Goal: Task Accomplishment & Management: Manage account settings

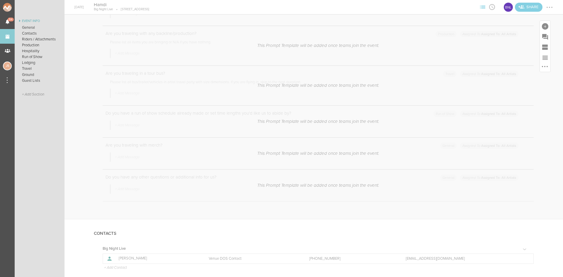
scroll to position [381, 0]
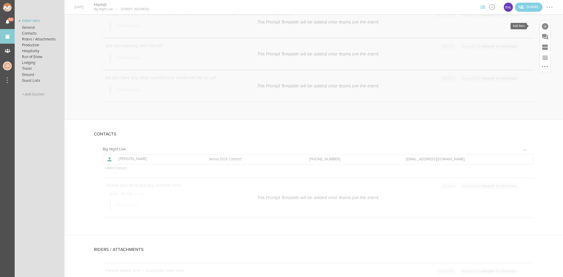
click at [541, 28] on div at bounding box center [544, 26] width 6 height 6
click at [461, 114] on icon at bounding box center [463, 116] width 12 height 12
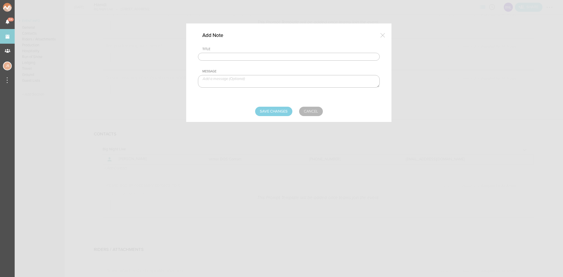
drag, startPoint x: 228, startPoint y: 57, endPoint x: 229, endPoint y: 61, distance: 4.0
click at [228, 57] on input "text" at bounding box center [289, 57] width 182 height 8
type input "Visuals"
click at [238, 81] on textarea at bounding box center [289, 81] width 182 height 13
paste textarea "[URL][DOMAIN_NAME]"
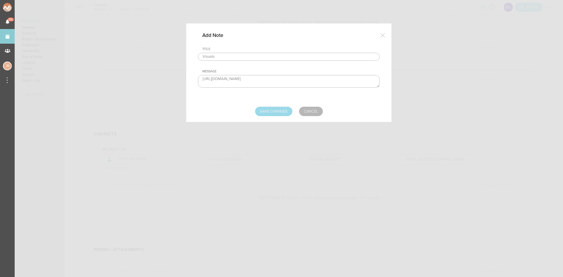
type textarea "[URL][DOMAIN_NAME]"
click at [276, 110] on input "Save Changes" at bounding box center [273, 111] width 37 height 9
type input "Saving..."
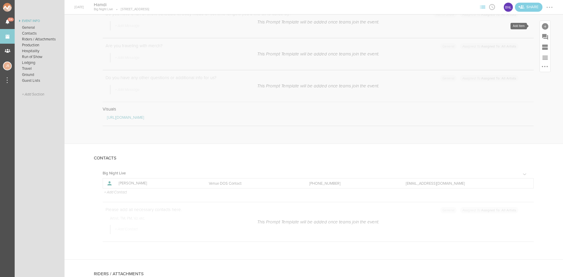
click at [543, 23] on div at bounding box center [544, 26] width 11 height 11
click at [461, 114] on icon at bounding box center [462, 116] width 7 height 6
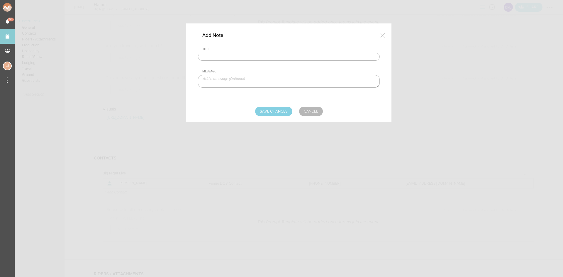
click at [246, 56] on input "text" at bounding box center [289, 57] width 182 height 8
type input "Travel Party"
click at [224, 78] on textarea at bounding box center [289, 81] width 182 height 13
paste textarea "[PERSON_NAME]: [PHONE_NUMBER], include [PERSON_NAME], Cece and [PERSON_NAME] in…"
click at [275, 84] on textarea "[PERSON_NAME]: [PHONE_NUMBER], include [PERSON_NAME], Cece and [PERSON_NAME] in…" at bounding box center [289, 81] width 182 height 13
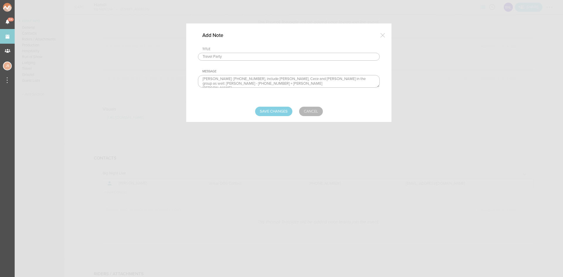
scroll to position [3, 0]
click at [229, 80] on textarea "[PERSON_NAME]: [PHONE_NUMBER], include [PERSON_NAME], Cece and [PERSON_NAME] in…" at bounding box center [289, 81] width 182 height 13
click at [231, 79] on textarea "[PERSON_NAME]: [PHONE_NUMBER], include [PERSON_NAME], Cece and [PERSON_NAME] in…" at bounding box center [289, 81] width 182 height 13
click at [365, 80] on textarea "[PERSON_NAME]: [PHONE_NUMBER], include [PERSON_NAME], Cece and [PERSON_NAME] in…" at bounding box center [289, 81] width 182 height 13
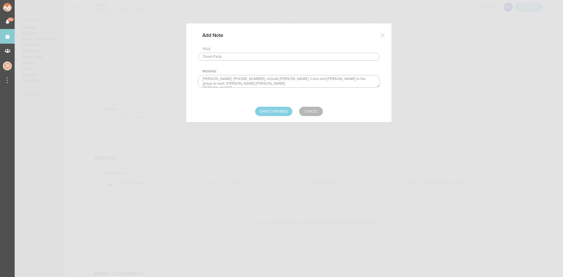
click at [343, 76] on textarea "[PERSON_NAME]: [PHONE_NUMBER], include [PERSON_NAME], Cece and [PERSON_NAME] in…" at bounding box center [289, 81] width 182 height 13
click at [223, 83] on textarea "[PERSON_NAME]: [PHONE_NUMBER], include [PERSON_NAME], Cece and [PERSON_NAME] in…" at bounding box center [289, 81] width 182 height 13
click at [346, 77] on textarea "[PERSON_NAME]: [PHONE_NUMBER], include [PERSON_NAME], Cece and [PERSON_NAME] in…" at bounding box center [289, 81] width 182 height 13
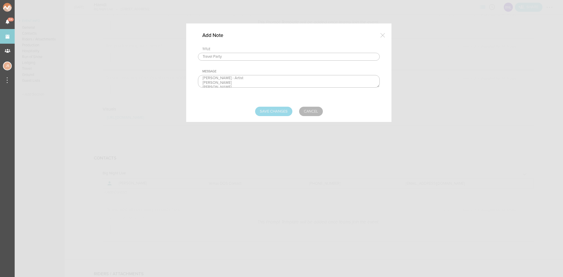
type textarea "[PERSON_NAME] - Artist [PERSON_NAME] [PERSON_NAME] [PERSON_NAME]"
click at [281, 113] on input "Save Changes" at bounding box center [273, 111] width 37 height 9
type input "Saving..."
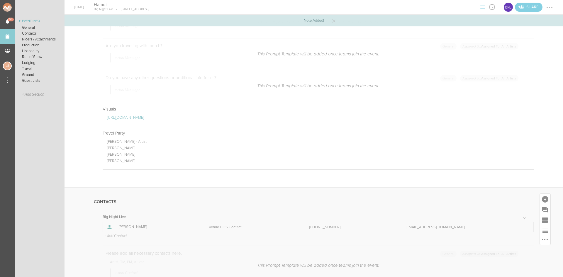
click at [121, 233] on td "+ Add Contact" at bounding box center [318, 236] width 430 height 8
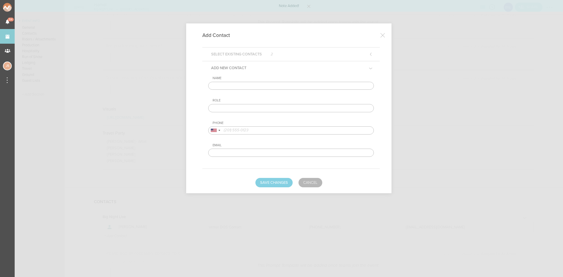
click at [257, 86] on input "text" at bounding box center [291, 86] width 166 height 8
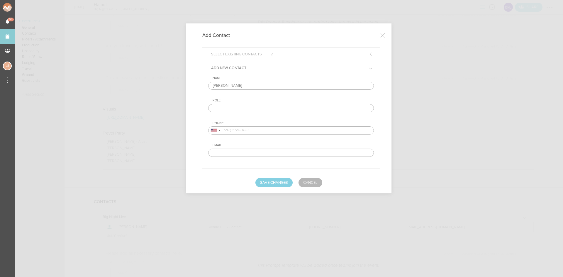
type input "[PERSON_NAME]"
type input "Artist DOS Contact"
click at [209, 132] on div at bounding box center [214, 131] width 13 height 8
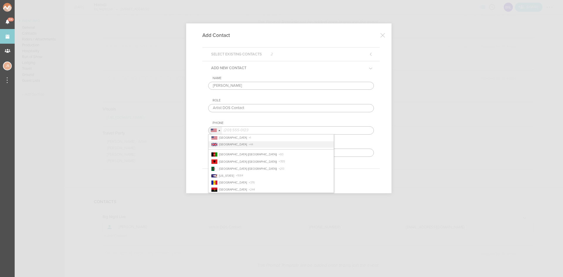
click at [225, 146] on span "[GEOGRAPHIC_DATA]" at bounding box center [233, 145] width 28 height 4
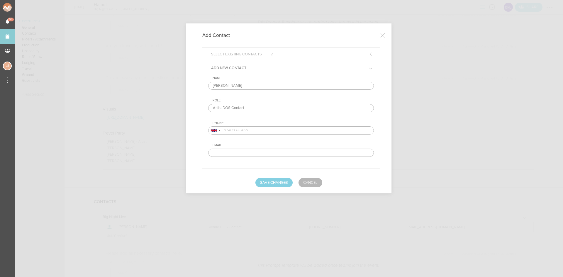
click at [309, 130] on input "tel" at bounding box center [291, 130] width 166 height 8
paste input "7580 380640"
type input "7580 380640"
click at [283, 184] on button "Save Changes" at bounding box center [273, 182] width 37 height 9
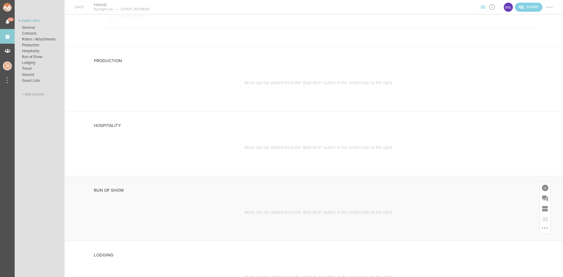
scroll to position [791, 0]
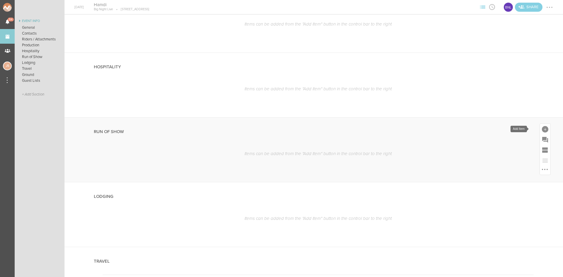
click at [541, 130] on div at bounding box center [544, 129] width 6 height 6
drag, startPoint x: 436, startPoint y: 178, endPoint x: 433, endPoint y: 176, distance: 3.9
click at [436, 178] on icon at bounding box center [438, 180] width 12 height 12
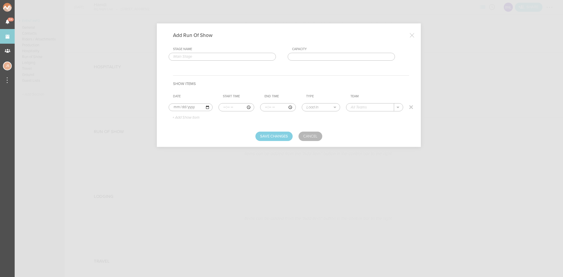
click at [221, 108] on input "time" at bounding box center [236, 107] width 36 height 8
type input "00:30"
type input "02:00"
click at [312, 108] on select "Load In Soundcheck Line Check Programming Doors Set Time Changeover Curfew Load…" at bounding box center [321, 107] width 38 height 8
select select "Set Time"
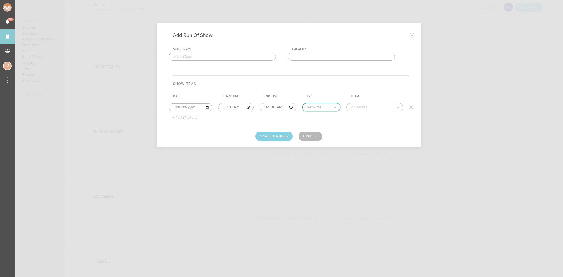
click at [302, 103] on select "Load In Soundcheck Line Check Programming Doors Set Time Changeover Curfew Load…" at bounding box center [321, 107] width 38 height 8
click at [362, 109] on input "text" at bounding box center [369, 107] width 47 height 8
type input "Hamdi"
click at [178, 117] on p "+ Add Show Item" at bounding box center [183, 117] width 31 height 5
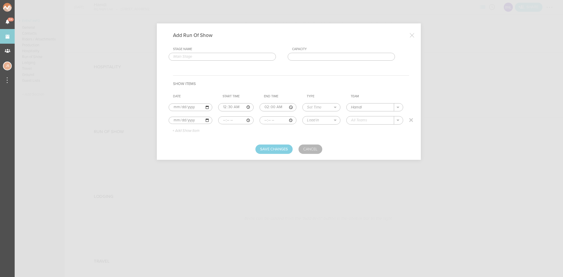
click at [224, 122] on input "time" at bounding box center [235, 120] width 35 height 8
type input "02:00"
select select "Curfew"
click at [354, 127] on div "Big Night Live" at bounding box center [369, 129] width 37 height 10
type input "Big Night Live"
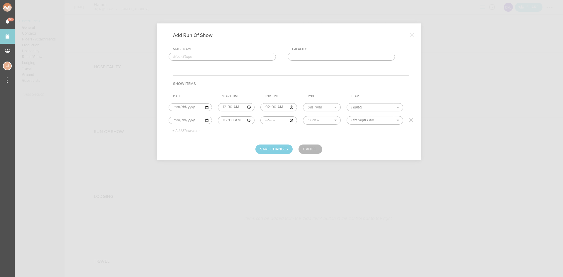
click at [181, 129] on p "+ Add Show Item" at bounding box center [183, 131] width 31 height 5
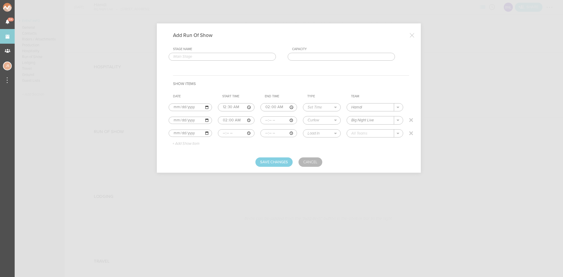
click at [222, 133] on input "time" at bounding box center [236, 133] width 37 height 8
type input "20:30"
type input "21:15"
click at [319, 134] on select "Load In Soundcheck Line Check Programming Doors Set Time Changeover Curfew Load…" at bounding box center [321, 134] width 37 height 8
select select "Soundcheck"
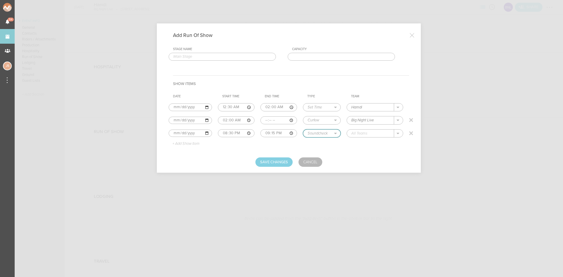
click at [303, 130] on select "Load In Soundcheck Line Check Programming Doors Set Time Changeover Curfew Load…" at bounding box center [321, 134] width 37 height 8
click at [367, 133] on input "text" at bounding box center [370, 134] width 47 height 8
type input "Hamdi"
click at [285, 161] on button "Save Changes" at bounding box center [273, 161] width 37 height 9
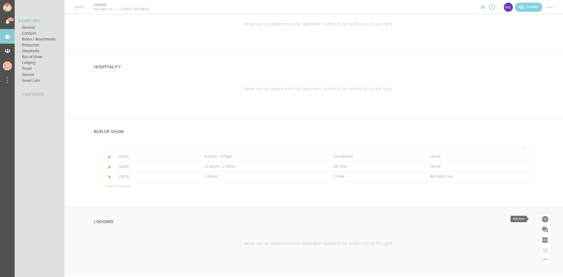
click at [543, 218] on div at bounding box center [544, 219] width 6 height 6
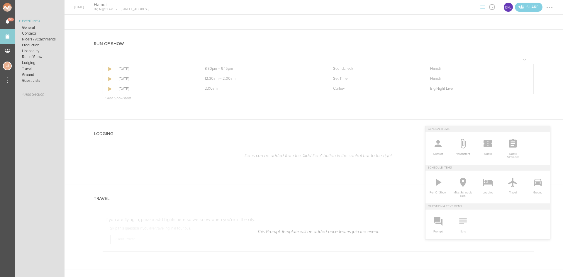
click at [460, 227] on span "Note" at bounding box center [462, 230] width 19 height 6
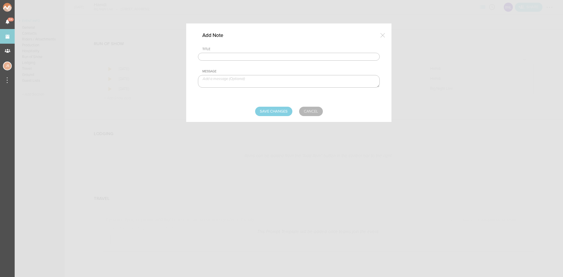
click at [258, 58] on input "text" at bounding box center [289, 57] width 182 height 8
type input "Lodging/GROUND"
click at [252, 83] on textarea at bounding box center [289, 81] width 182 height 13
type textarea "$1,200 buyout to be sent with final payment"
click at [270, 109] on input "Save Changes" at bounding box center [273, 111] width 37 height 9
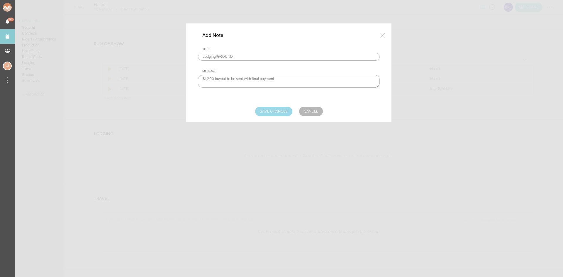
type input "Saving..."
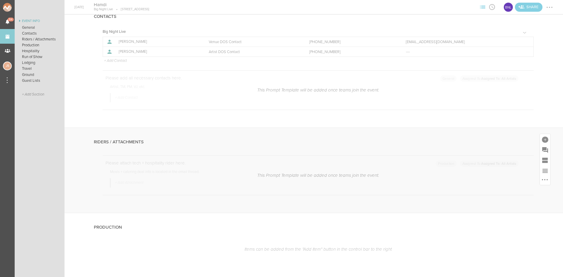
scroll to position [586, 0]
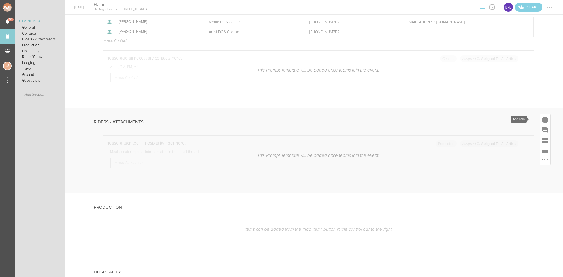
click at [541, 118] on div at bounding box center [544, 120] width 6 height 6
click at [457, 138] on span "Attachment" at bounding box center [462, 141] width 19 height 6
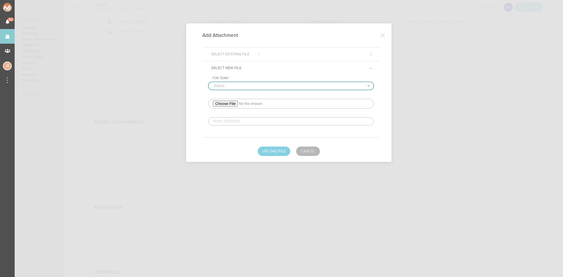
click at [232, 86] on select "-Select- Big Night Live" at bounding box center [290, 86] width 165 height 8
select select "925"
click at [208, 82] on select "-Select- Big Night Live" at bounding box center [290, 86] width 165 height 8
click at [229, 103] on input "file" at bounding box center [291, 104] width 166 height 10
click at [236, 104] on input "file" at bounding box center [291, 104] width 166 height 10
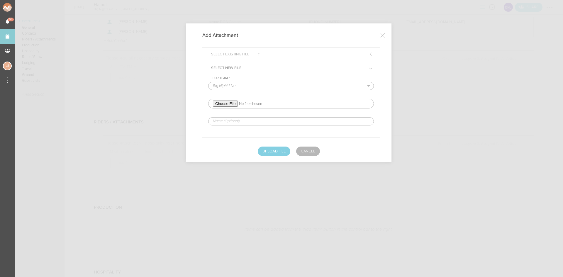
type input "C:\fakepath\HAMDI US FALL 2025 - US RIDER-REDLINED.pdf"
click at [252, 117] on input "text" at bounding box center [291, 121] width 166 height 8
type input "REDLINED HERE"
click at [271, 150] on button "Upload File" at bounding box center [274, 151] width 33 height 9
